Goal: Information Seeking & Learning: Learn about a topic

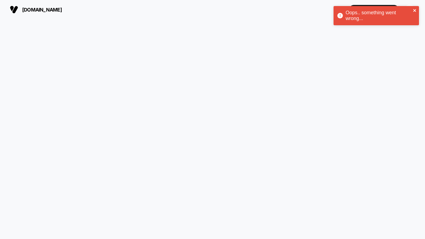
click at [414, 10] on icon "close" at bounding box center [415, 10] width 4 height 4
